Goal: Task Accomplishment & Management: Use online tool/utility

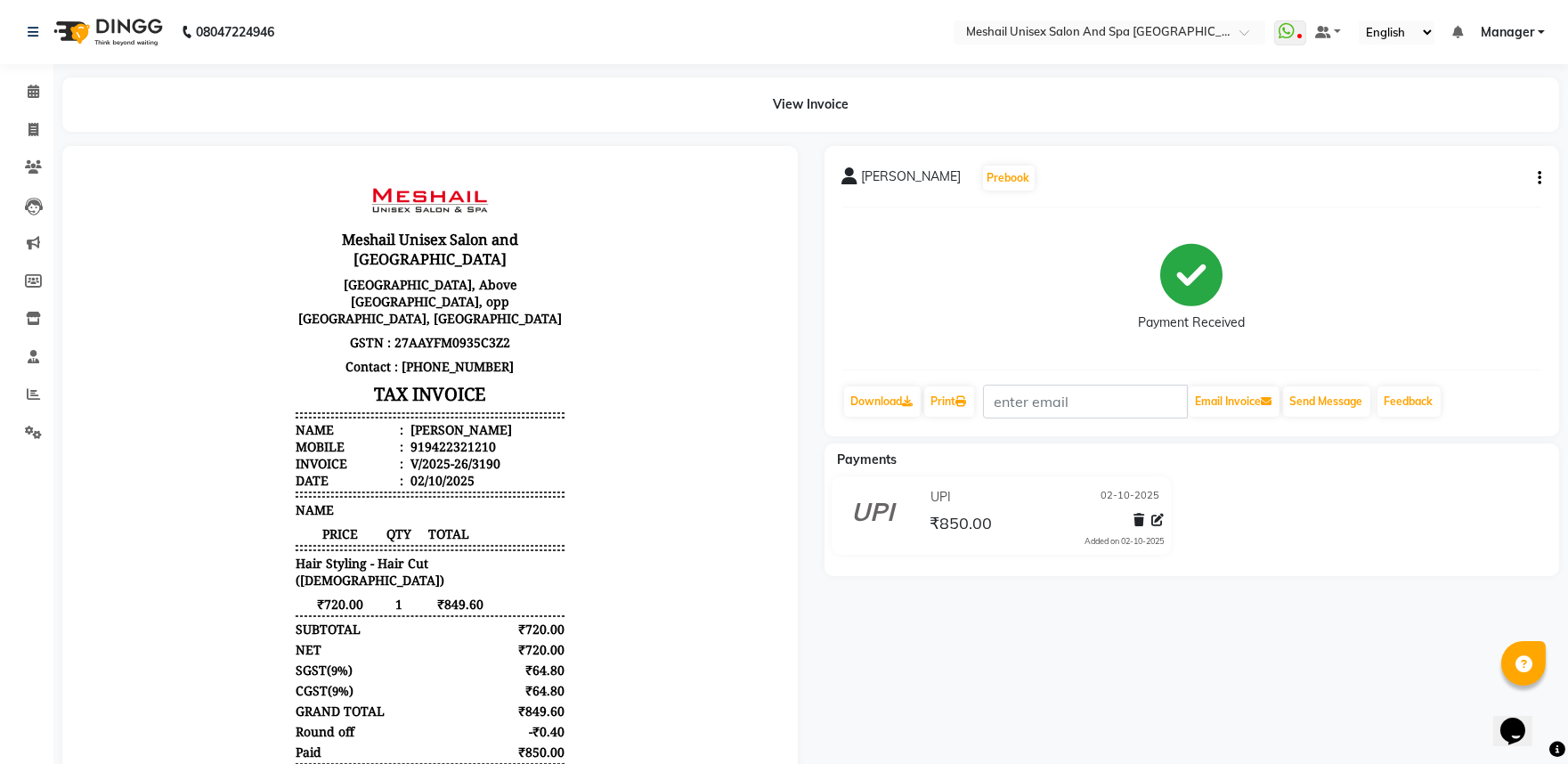
click at [1538, 179] on icon "button" at bounding box center [1540, 178] width 4 height 1
click at [1473, 138] on div "Cancel Invoice" at bounding box center [1451, 134] width 122 height 23
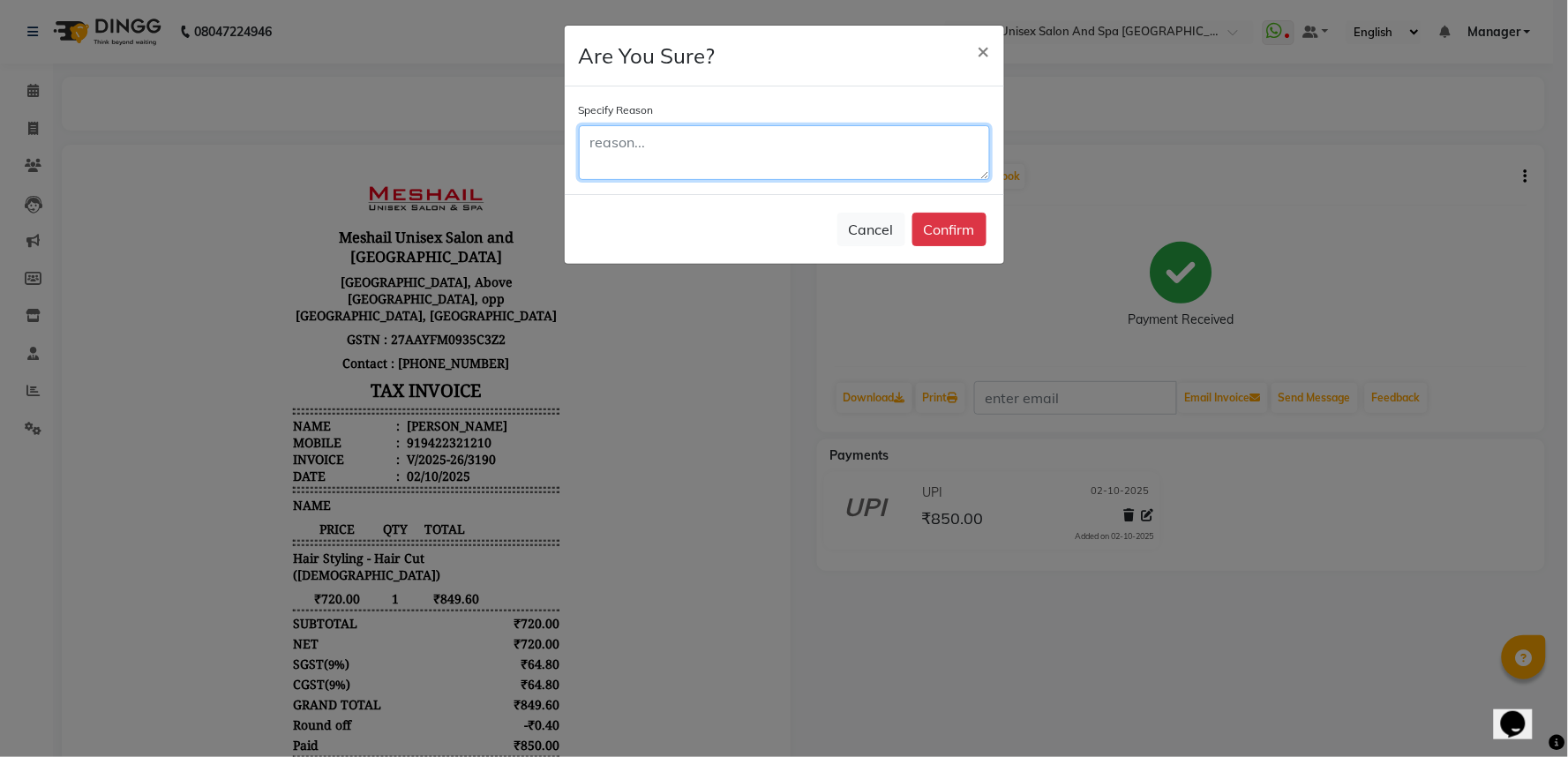
click at [620, 179] on textarea at bounding box center [785, 153] width 411 height 55
type textarea "WRONG DATE [DATE]"
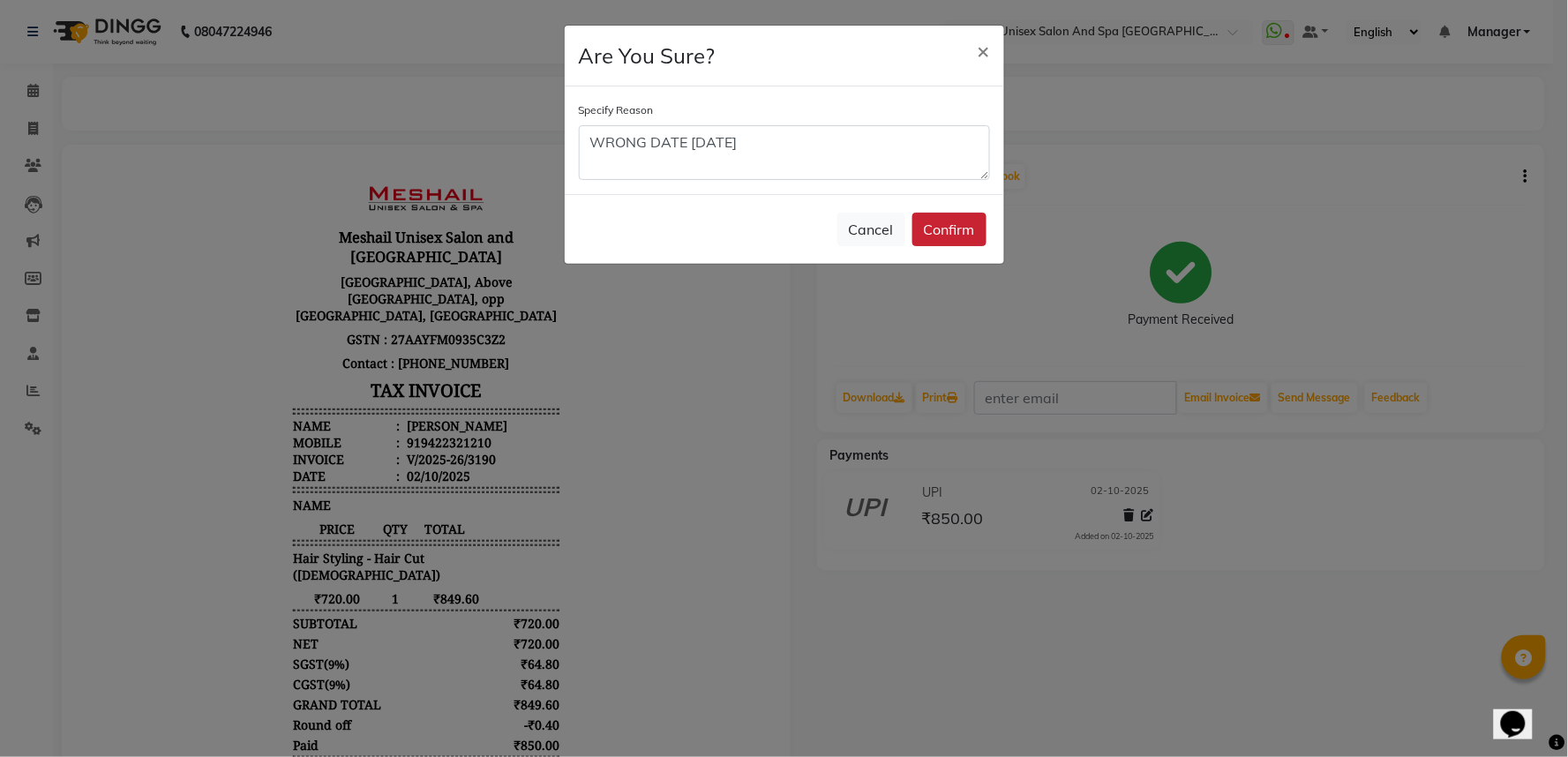
click at [963, 231] on button "Confirm" at bounding box center [950, 230] width 74 height 33
